Goal: Transaction & Acquisition: Book appointment/travel/reservation

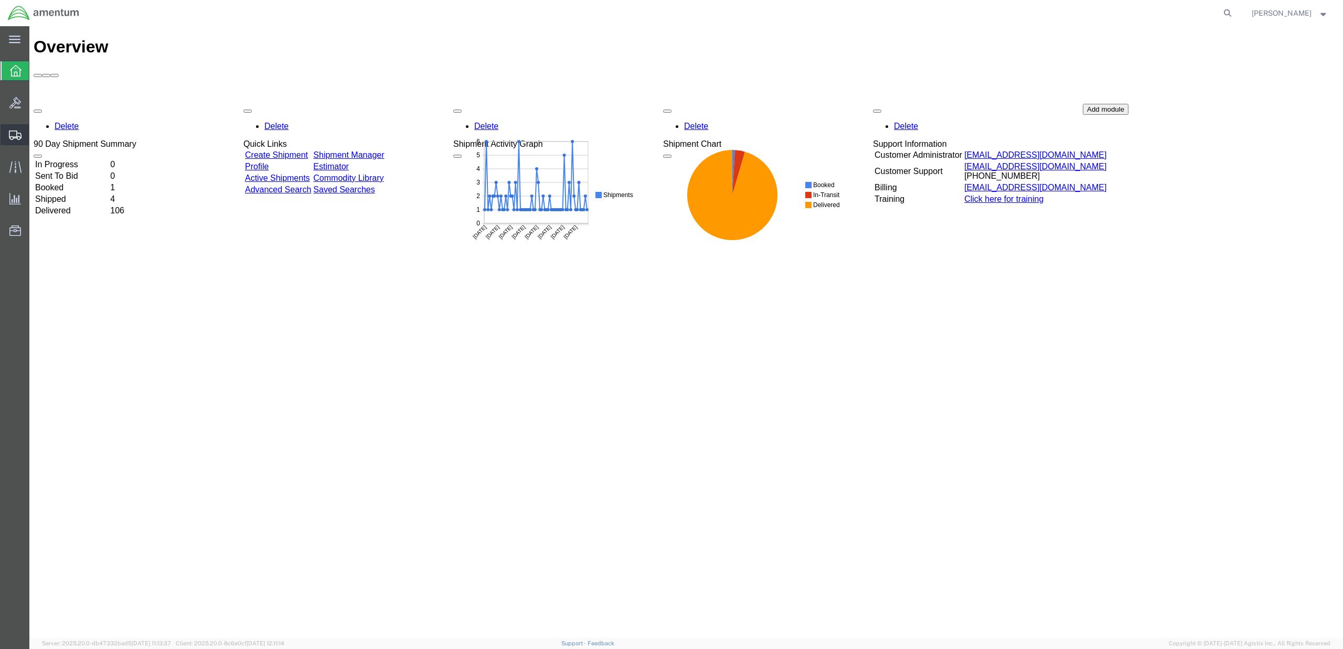
click at [0, 0] on span "Shipment Manager" at bounding box center [0, 0] width 0 height 0
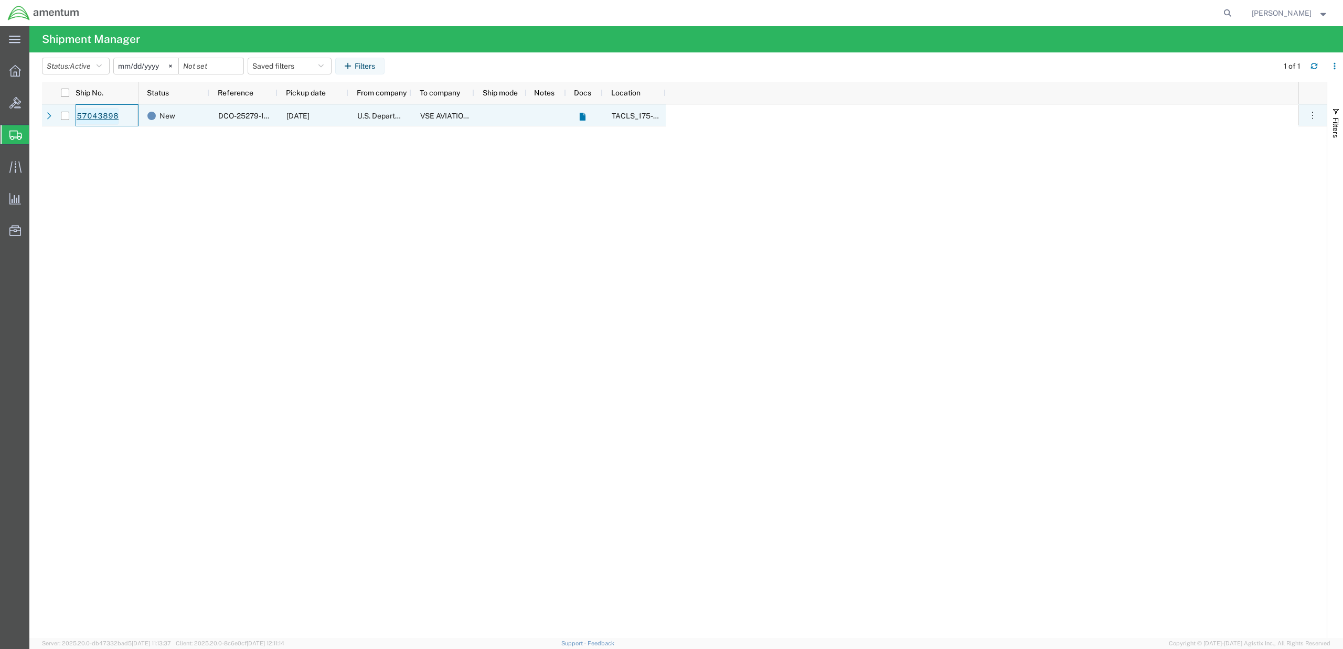
click at [115, 116] on link "57043898" at bounding box center [97, 116] width 43 height 17
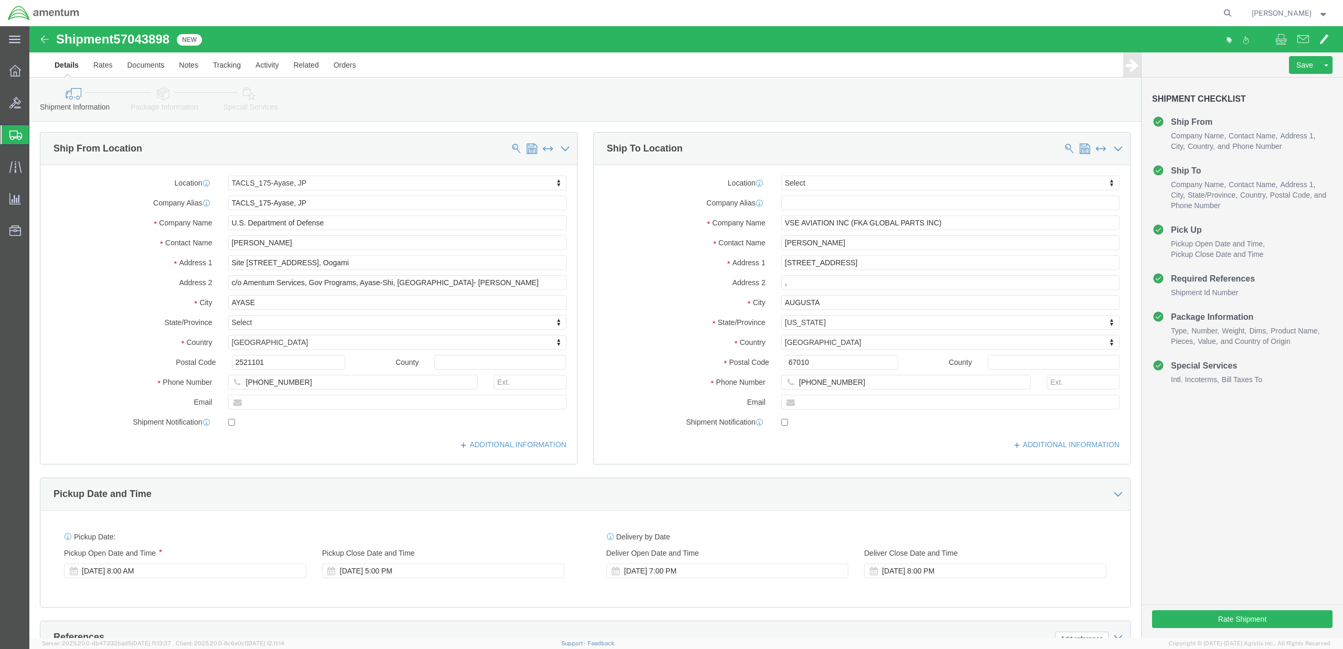
select select "60371"
select select
click button "Rate Shipment"
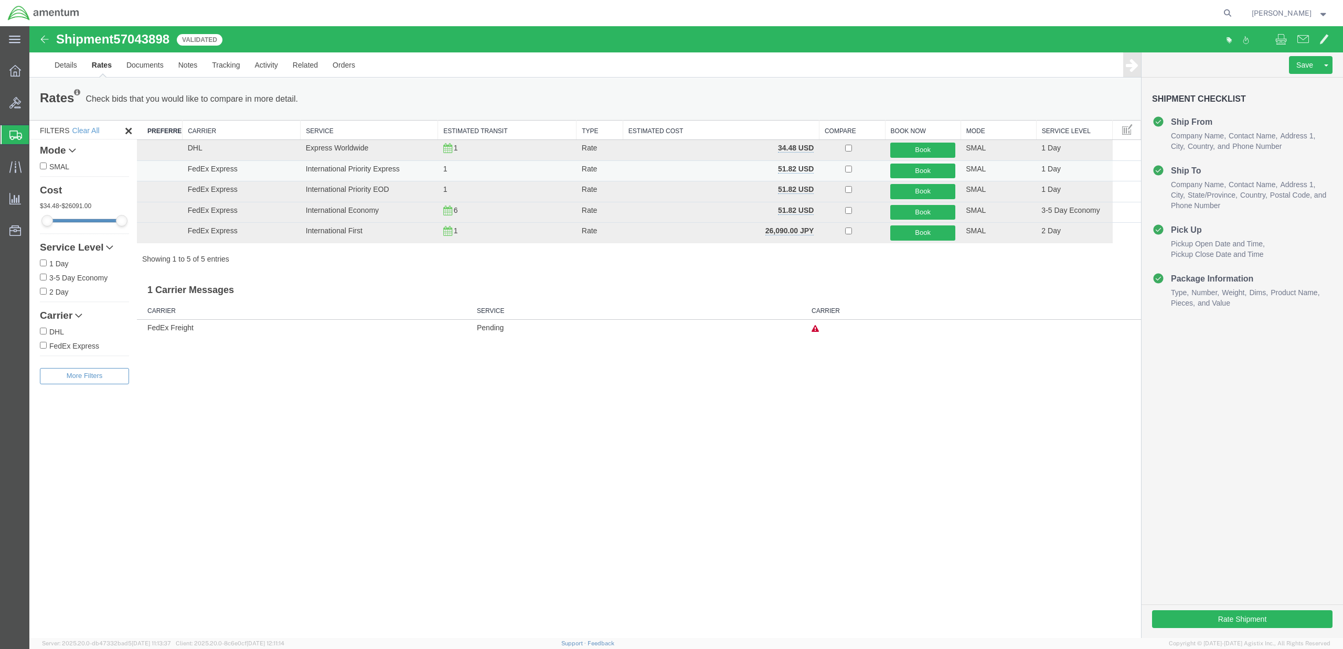
click at [370, 171] on td "International Priority Express" at bounding box center [369, 171] width 137 height 21
click at [906, 171] on button "Book" at bounding box center [922, 171] width 65 height 15
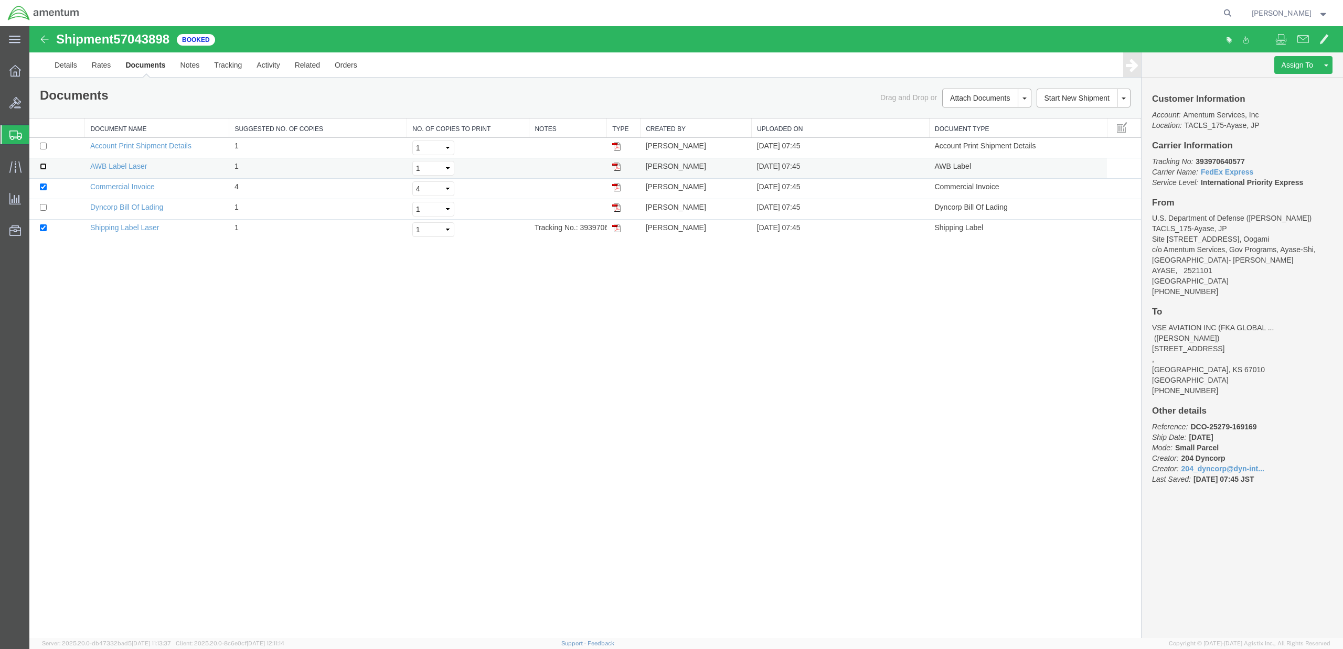
click at [41, 168] on input "checkbox" at bounding box center [43, 166] width 7 height 7
checkbox input "true"
click at [135, 231] on link "Shipping Label Laser" at bounding box center [124, 227] width 69 height 8
click at [109, 167] on link "AWB Label Laser" at bounding box center [118, 166] width 57 height 8
click at [1074, 40] on span at bounding box center [1303, 39] width 12 height 13
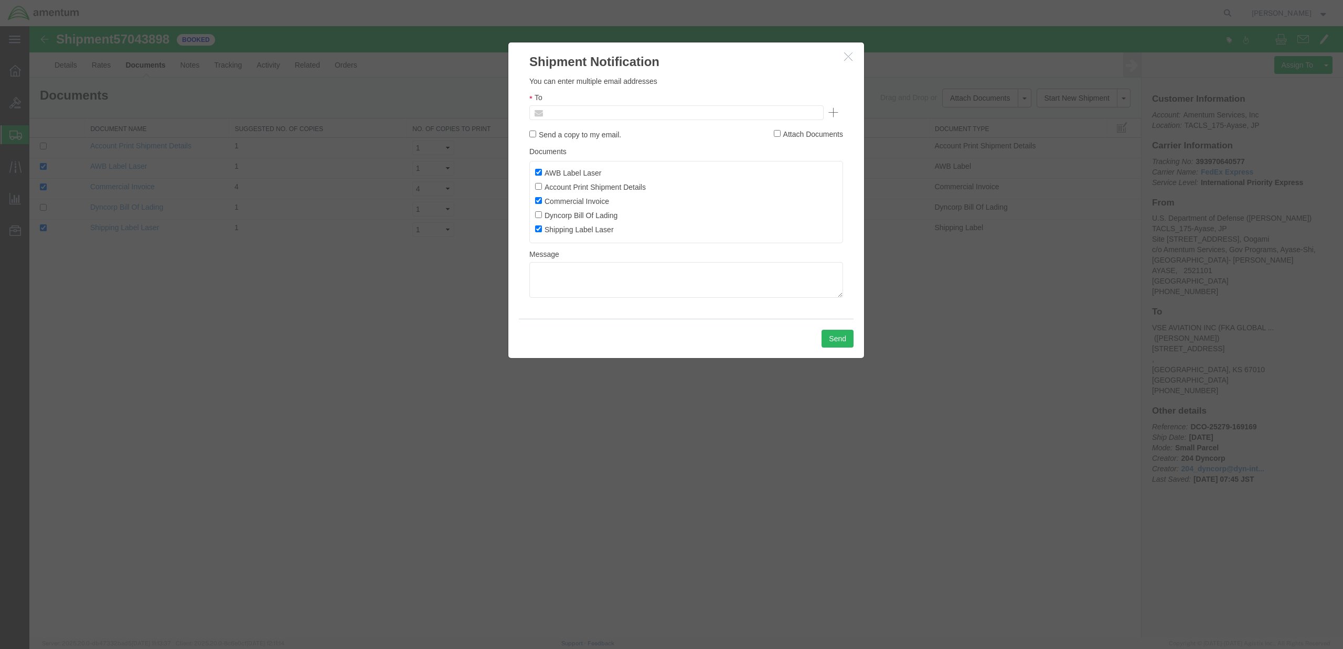
click at [562, 114] on input "text" at bounding box center [605, 113] width 123 height 14
type input "[PERSON_NAME][EMAIL_ADDRESS][PERSON_NAME][DOMAIN_NAME]"
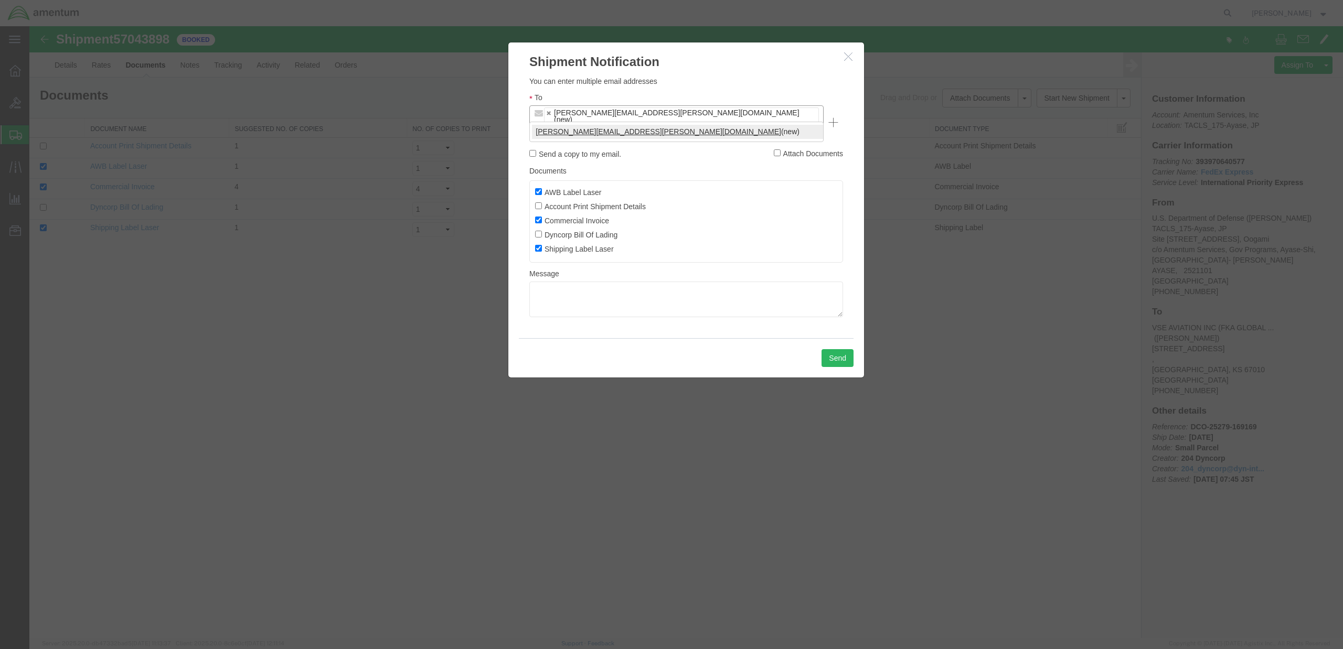
type input "[PERSON_NAME][EMAIL_ADDRESS][PERSON_NAME][DOMAIN_NAME]"
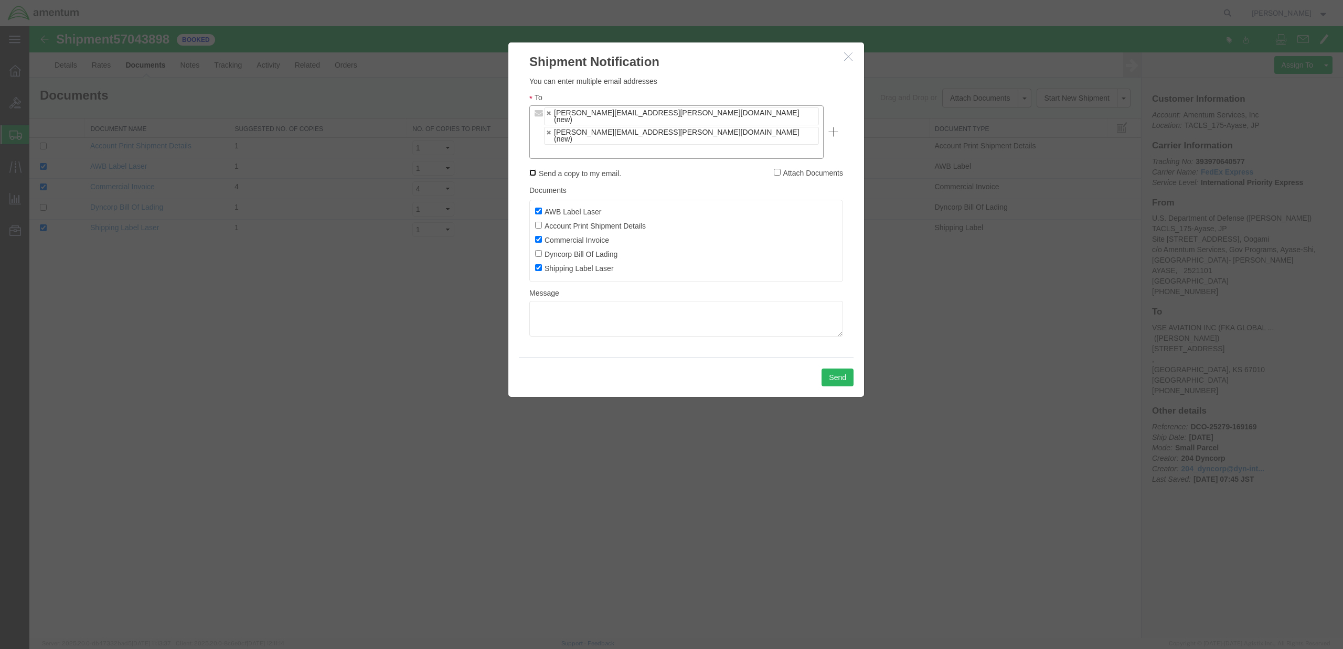
click at [530, 169] on input "Send a copy to my email." at bounding box center [532, 172] width 7 height 7
checkbox input "true"
click at [542, 301] on textarea at bounding box center [686, 319] width 314 height 36
type textarea "Blower Motor assy. [GEOGRAPHIC_DATA]"
click at [836, 369] on button "Send" at bounding box center [837, 378] width 32 height 18
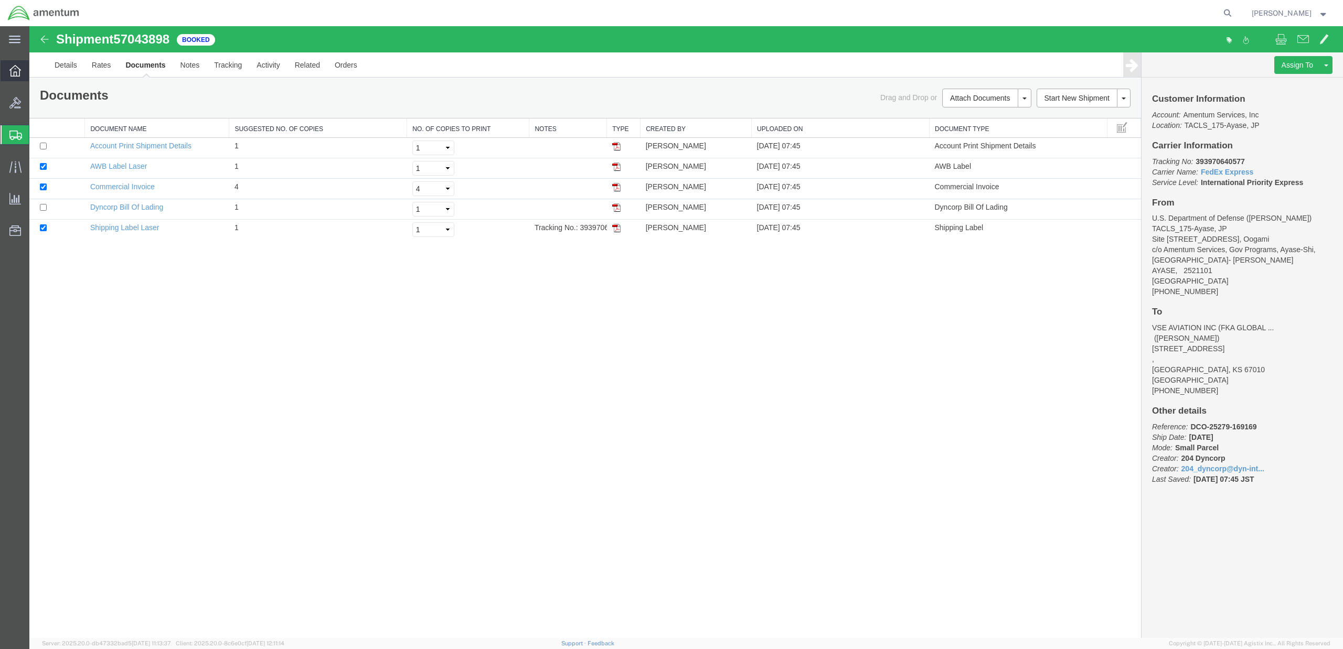
click at [15, 74] on icon at bounding box center [15, 71] width 12 height 12
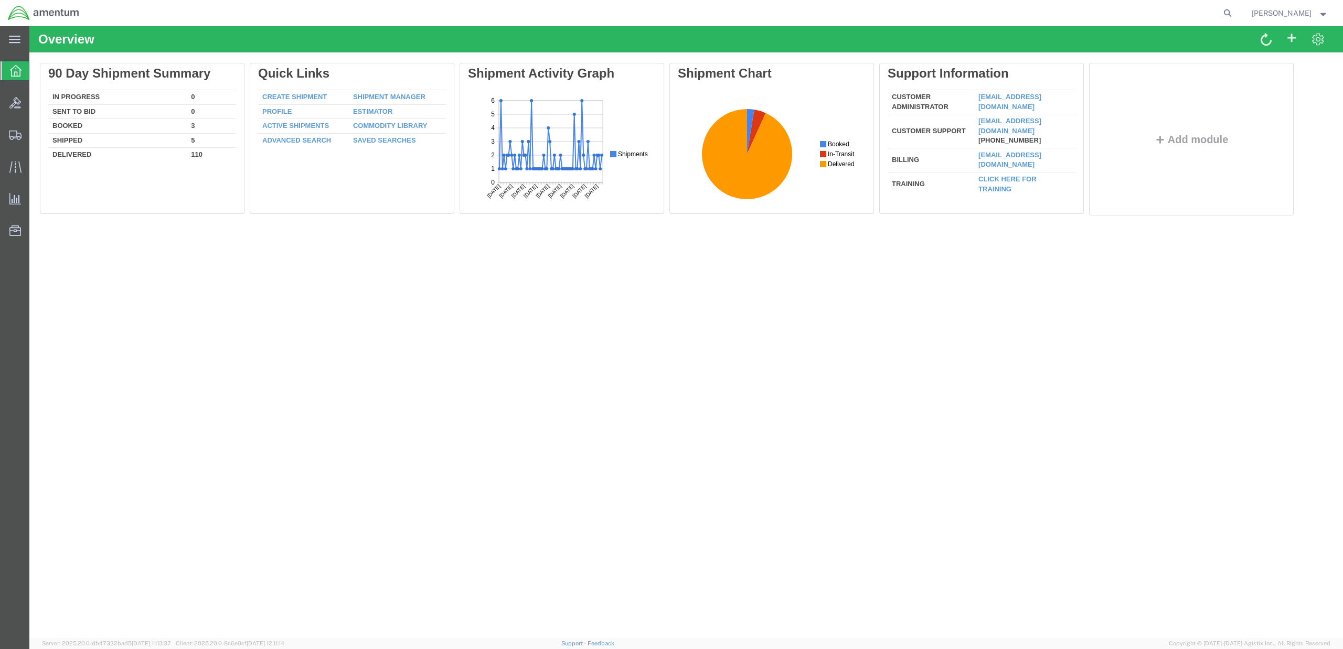
click at [15, 71] on icon at bounding box center [16, 71] width 12 height 12
